Goal: Find specific page/section: Find specific page/section

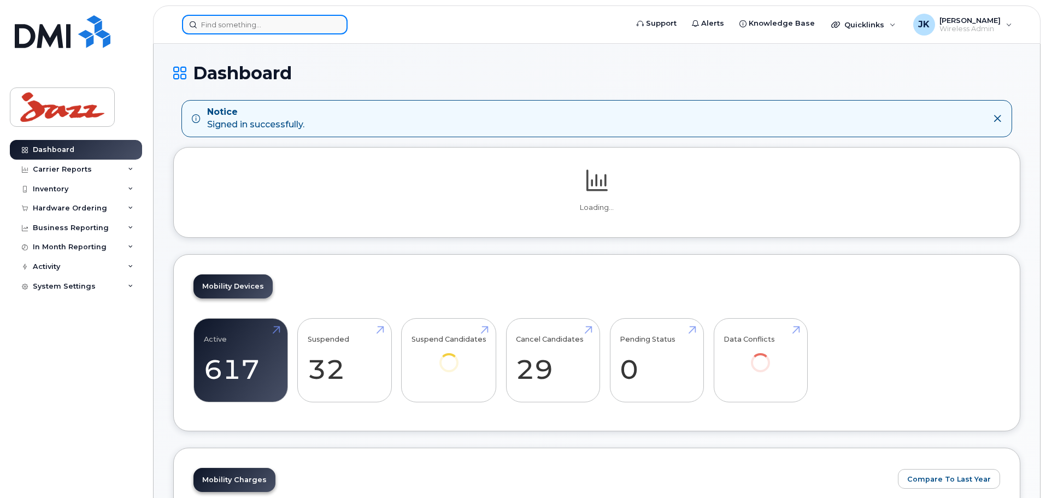
click at [231, 25] on input at bounding box center [265, 25] width 166 height 20
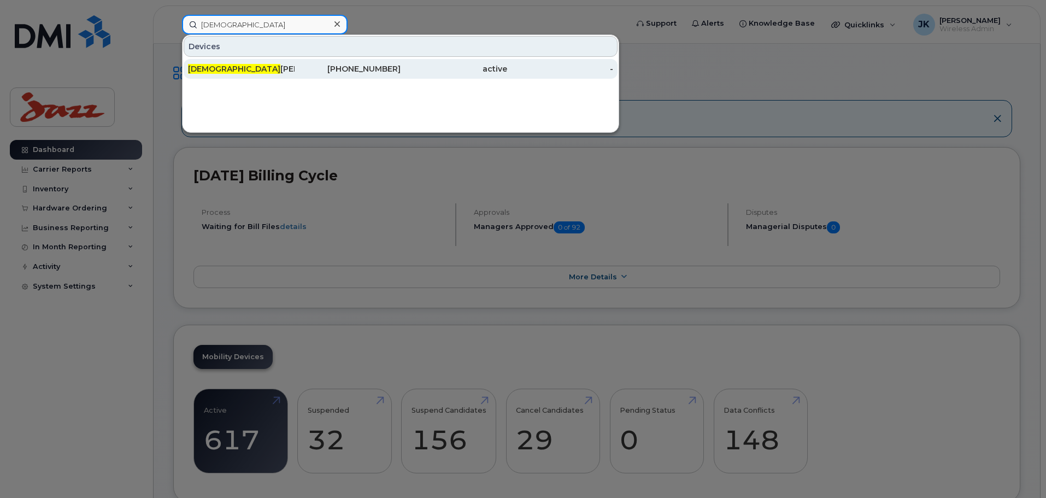
type input "imam"
click at [238, 65] on div "Imam Cella" at bounding box center [241, 68] width 107 height 11
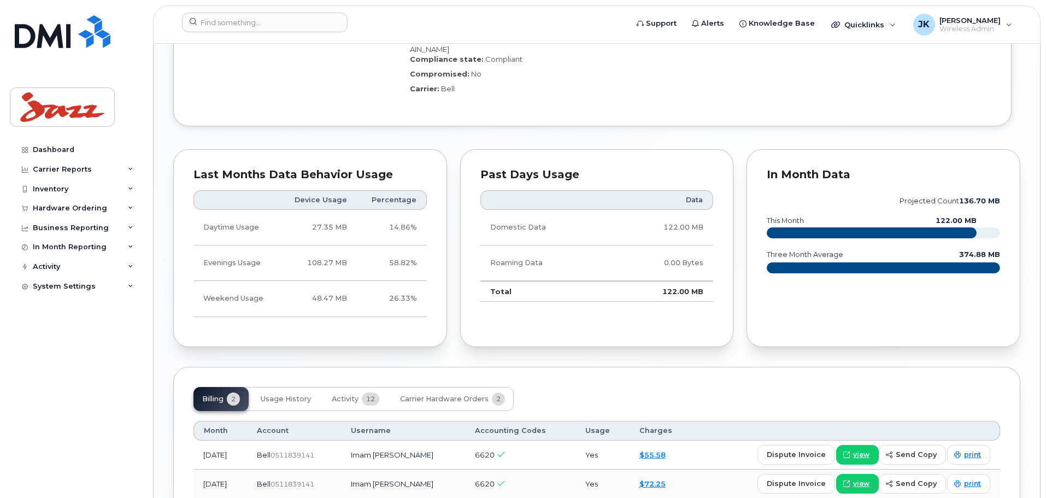
scroll to position [893, 0]
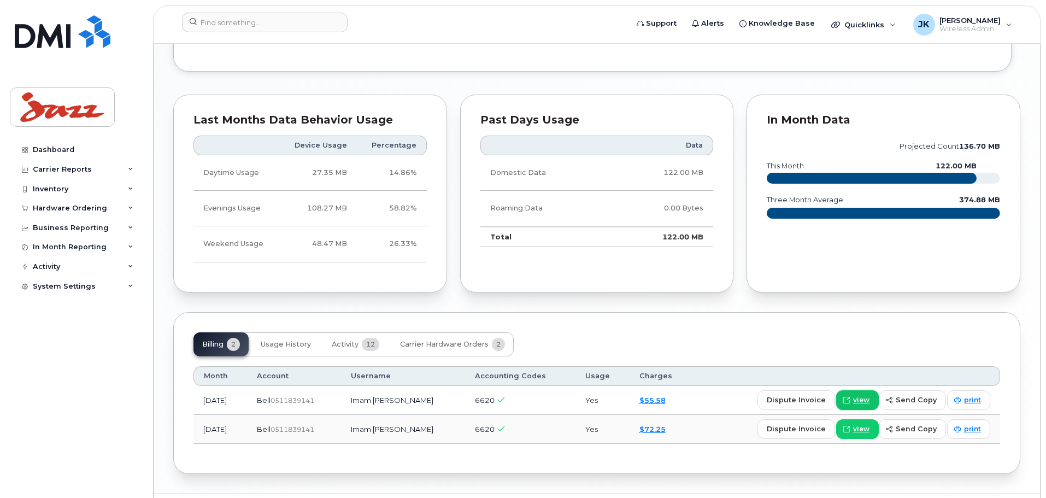
click at [860, 395] on span "view" at bounding box center [861, 400] width 16 height 10
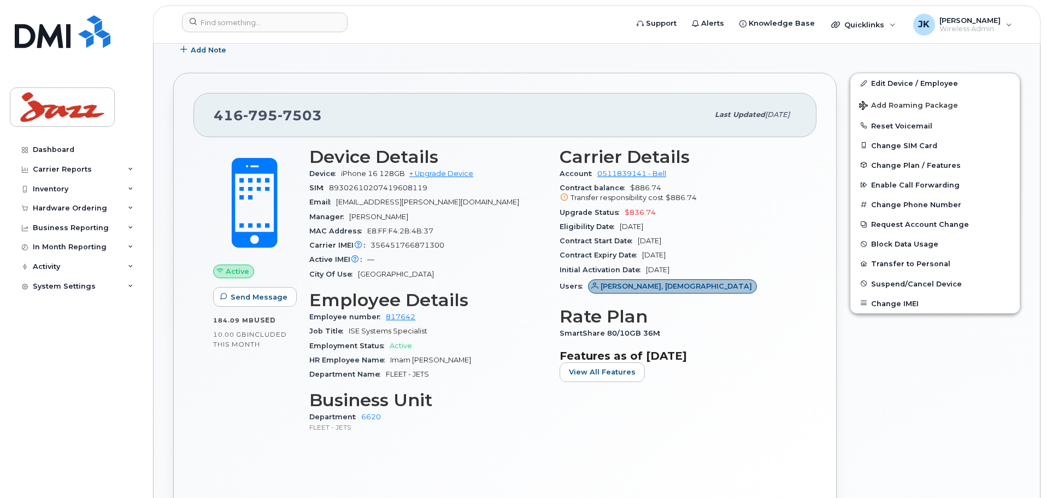
scroll to position [183, 0]
